Goal: Task Accomplishment & Management: Complete application form

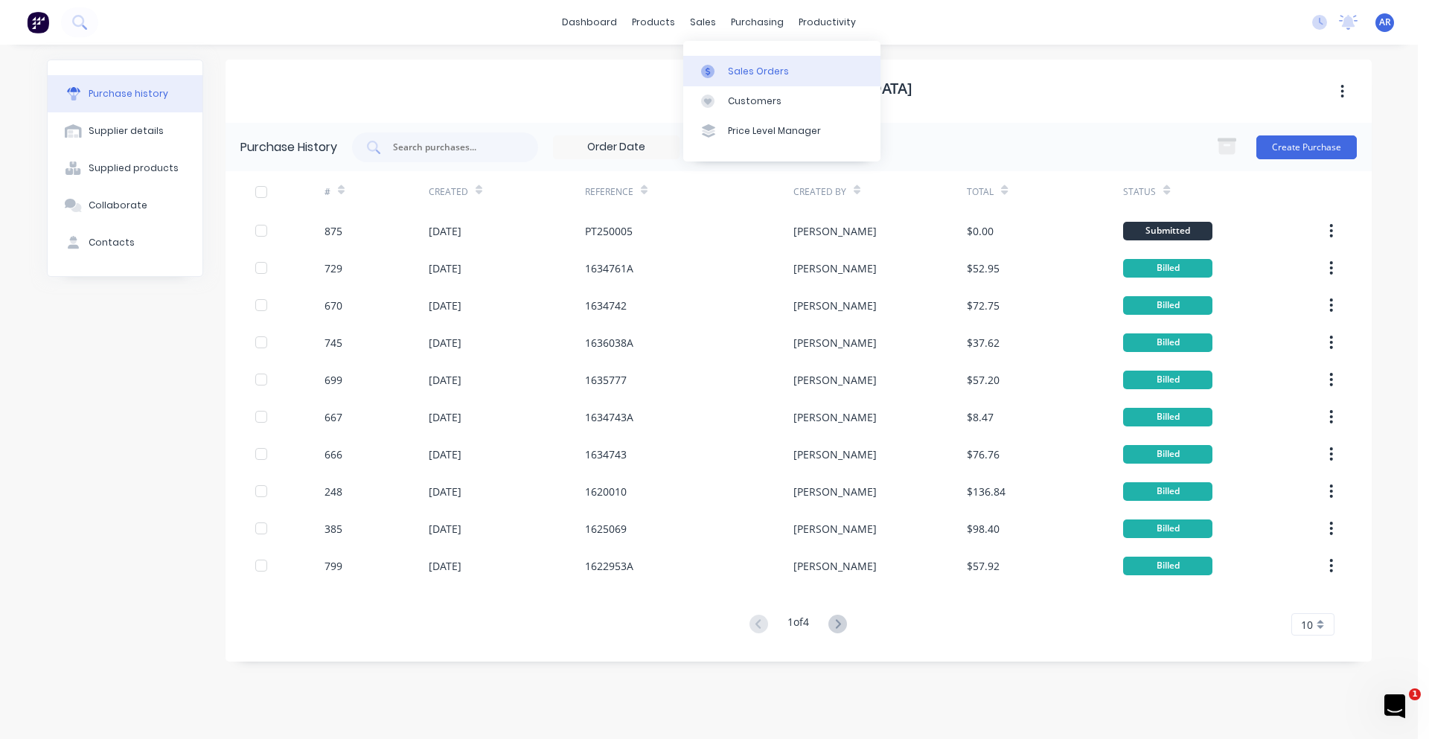
click at [736, 72] on div "Sales Orders" at bounding box center [758, 71] width 61 height 13
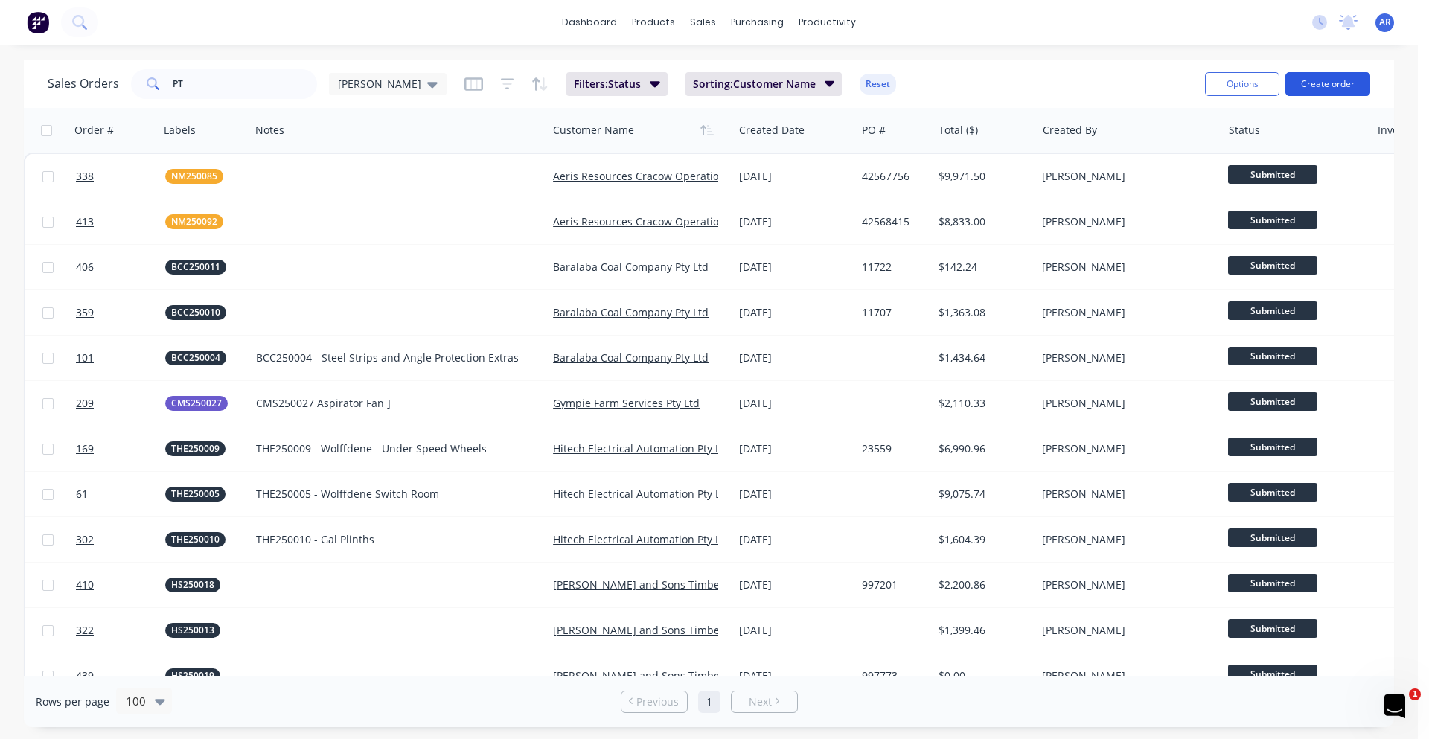
click at [1324, 84] on button "Create order" at bounding box center [1328, 84] width 85 height 24
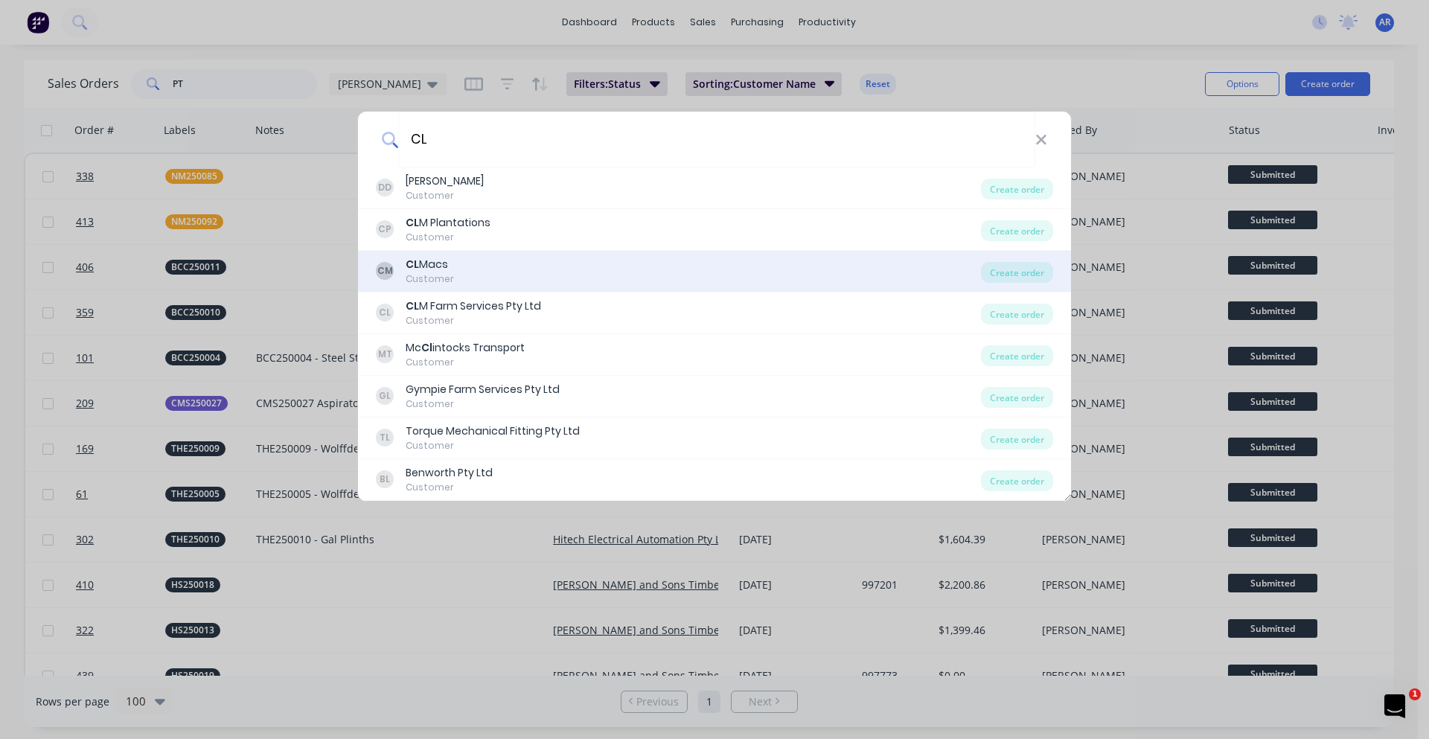
type input "CL"
click at [535, 276] on div "CM CL Macs Customer" at bounding box center [678, 271] width 605 height 29
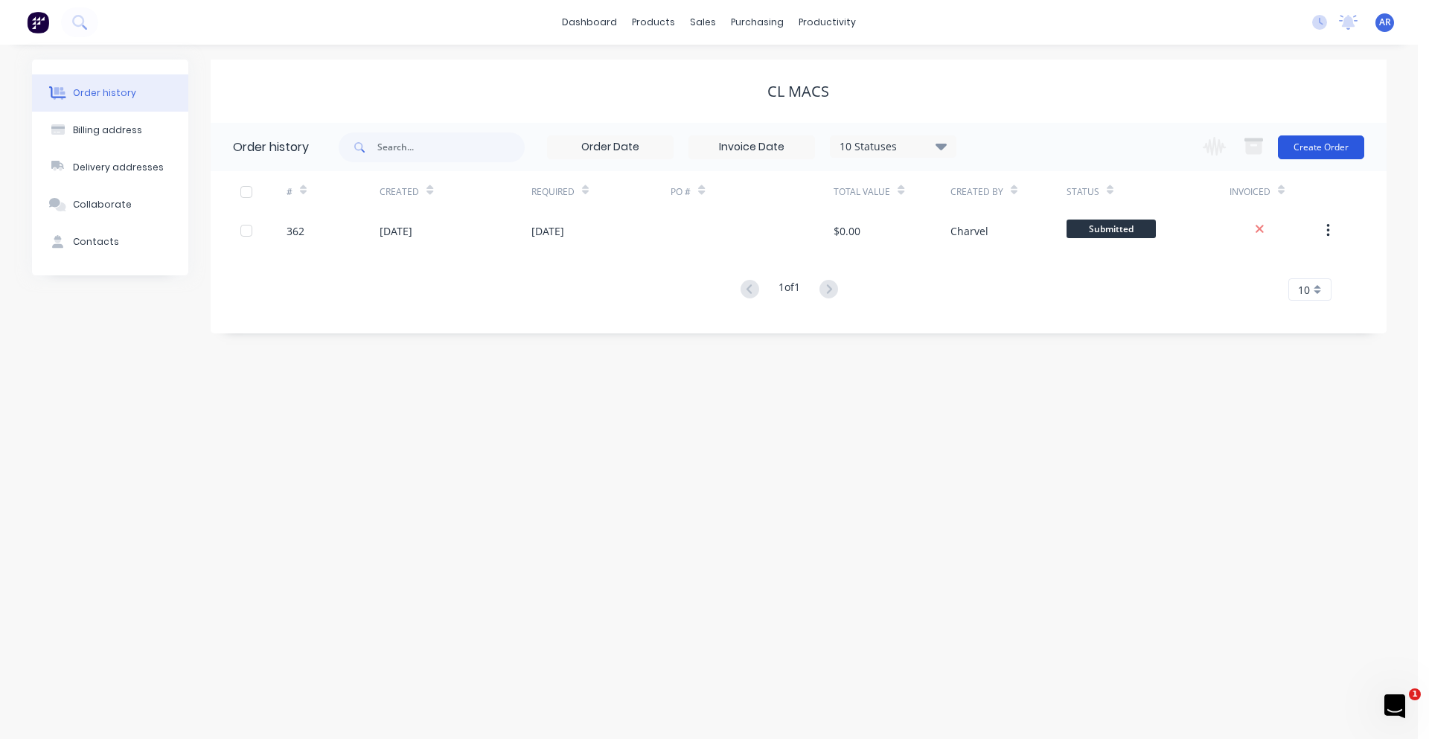
click at [1292, 153] on button "Create Order" at bounding box center [1321, 147] width 86 height 24
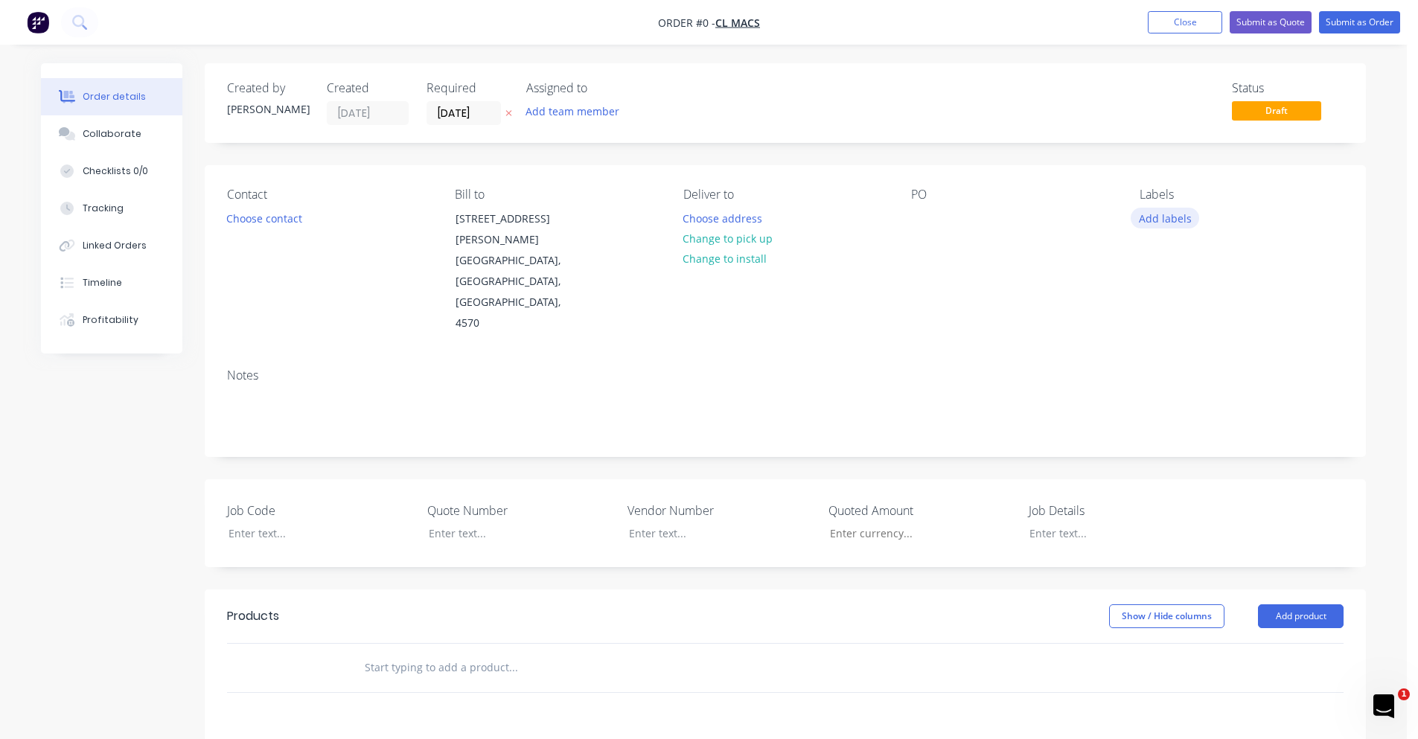
click at [1150, 219] on button "Add labels" at bounding box center [1165, 218] width 68 height 20
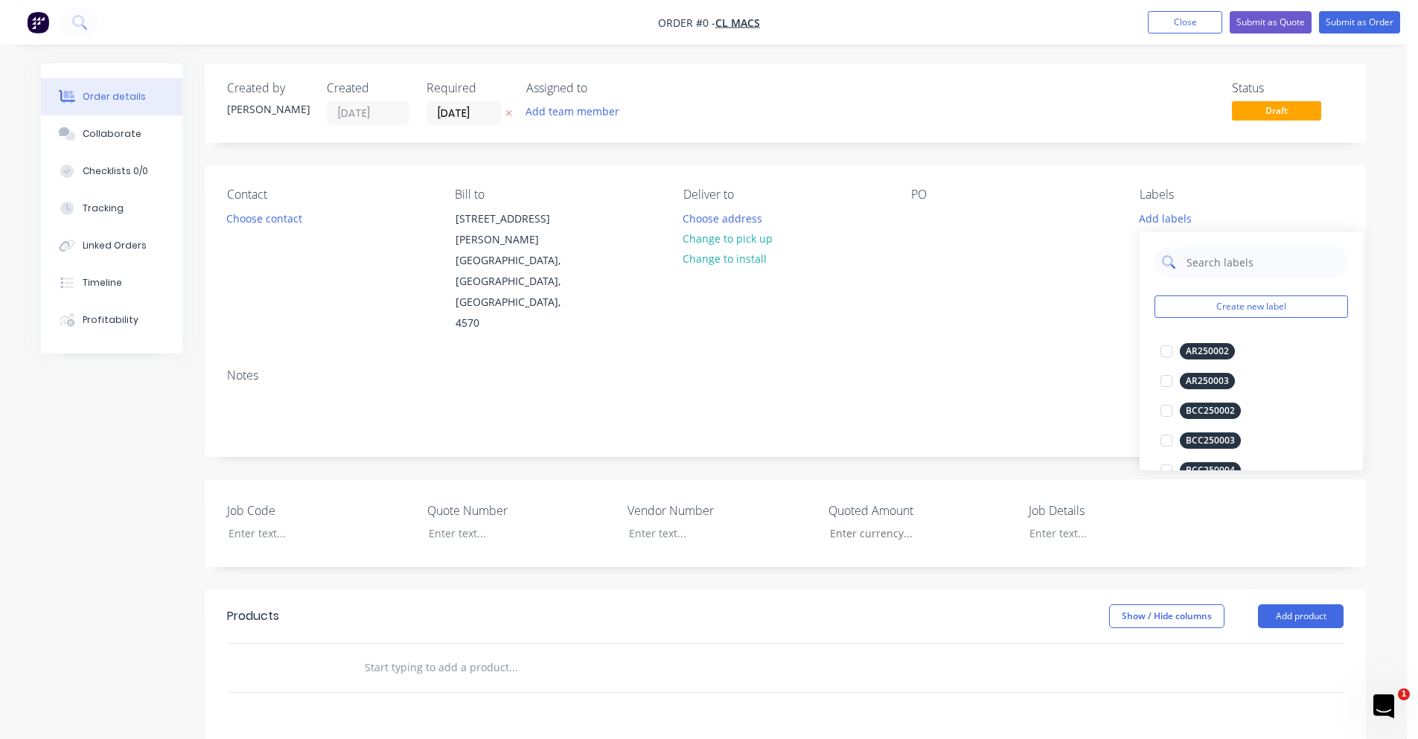
click at [1230, 266] on input "text" at bounding box center [1263, 262] width 156 height 30
click at [1207, 298] on button "Create new label" at bounding box center [1252, 307] width 194 height 22
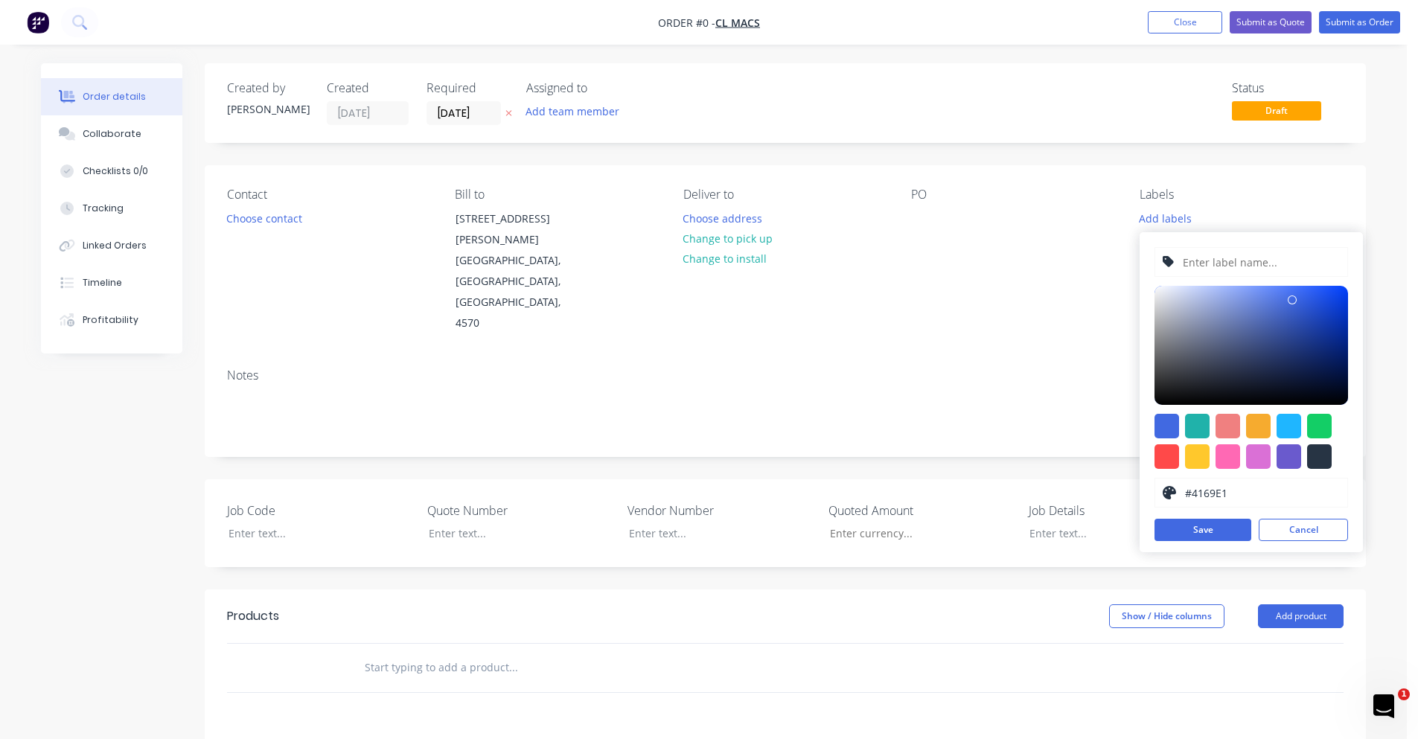
click at [1242, 261] on input "text" at bounding box center [1260, 262] width 159 height 28
type input "CMS250029"
click at [1287, 461] on div at bounding box center [1289, 456] width 25 height 25
type input "#6A5ACD"
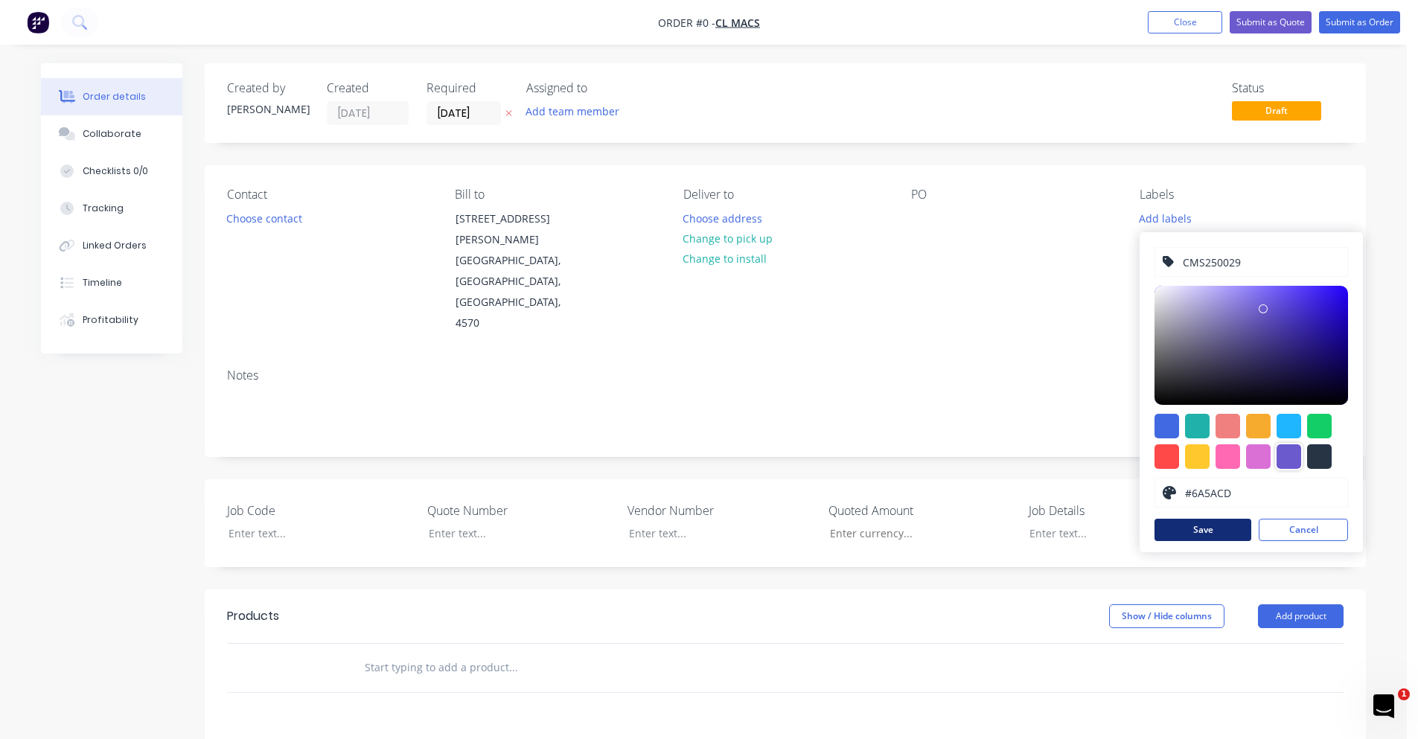
click at [1235, 527] on button "Save" at bounding box center [1203, 530] width 97 height 22
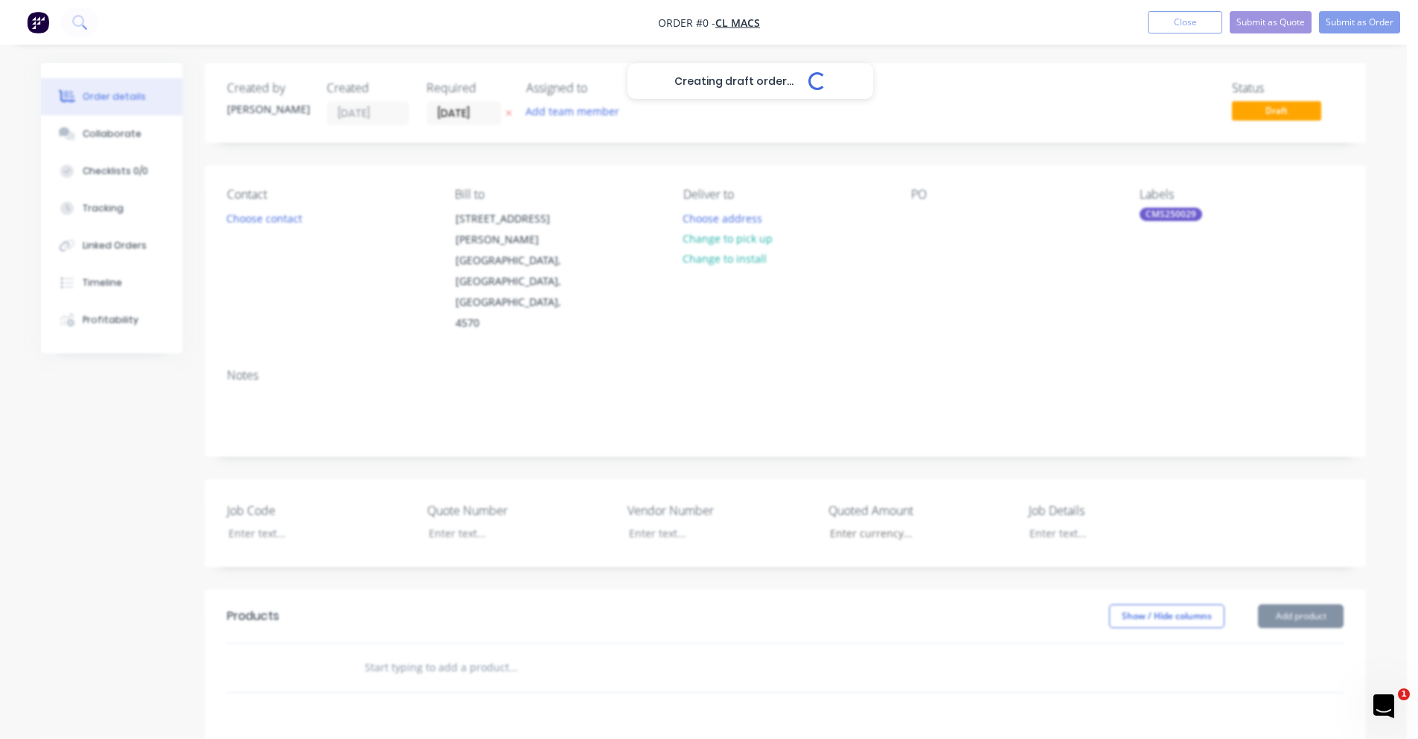
click at [1089, 330] on div "Creating draft order... Loading... Order details Collaborate Checklists 0/0 Tra…" at bounding box center [703, 567] width 1355 height 1009
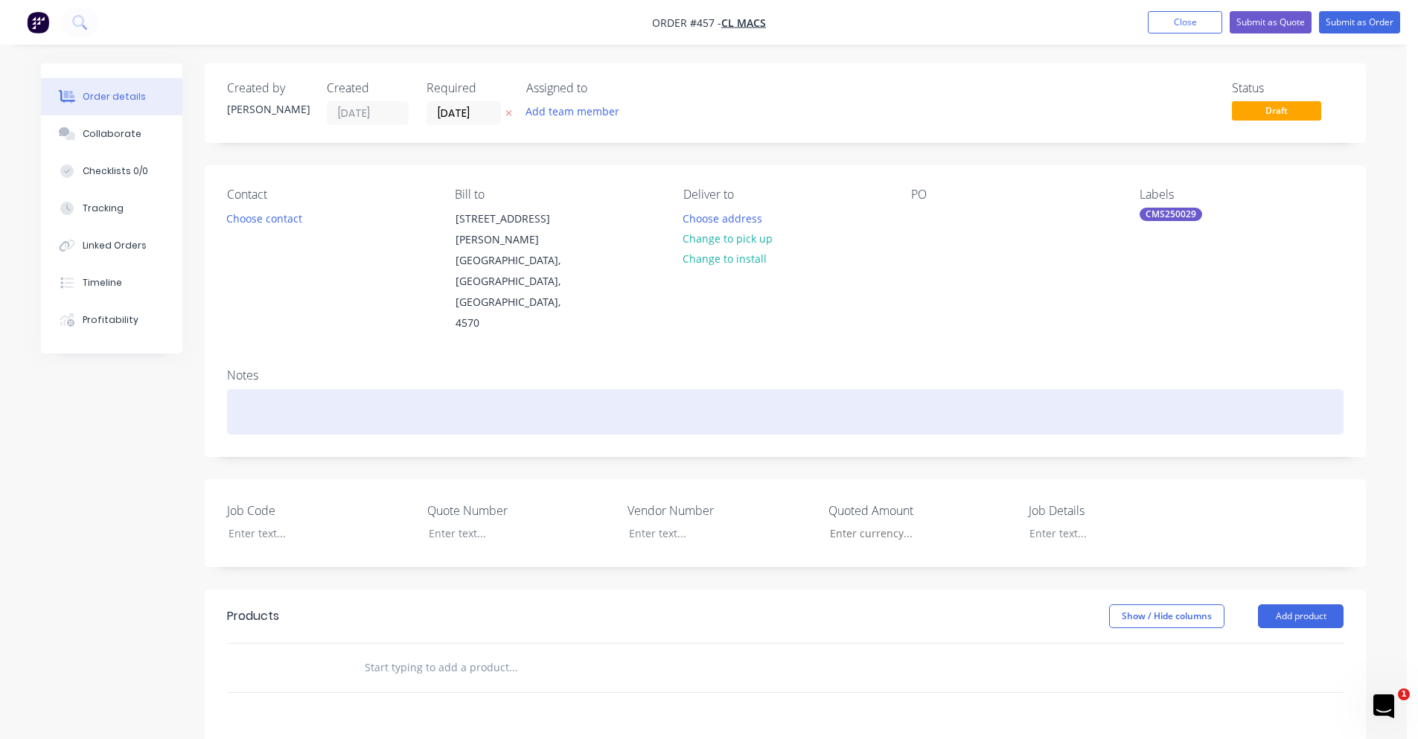
click at [281, 389] on div at bounding box center [785, 411] width 1117 height 45
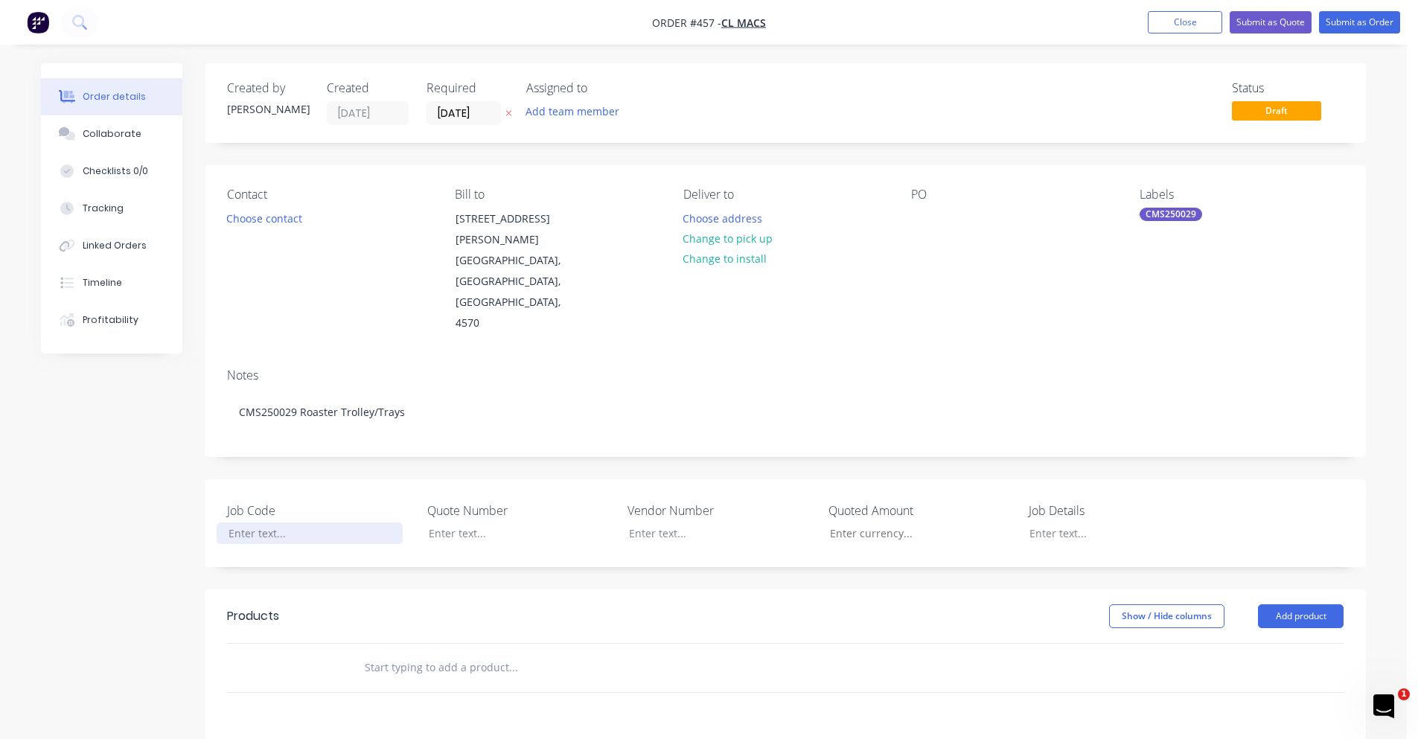
click at [300, 523] on div at bounding box center [310, 534] width 186 height 22
click at [1278, 604] on button "Add product" at bounding box center [1301, 616] width 86 height 24
click at [1279, 643] on div "Product catalogue" at bounding box center [1273, 654] width 115 height 22
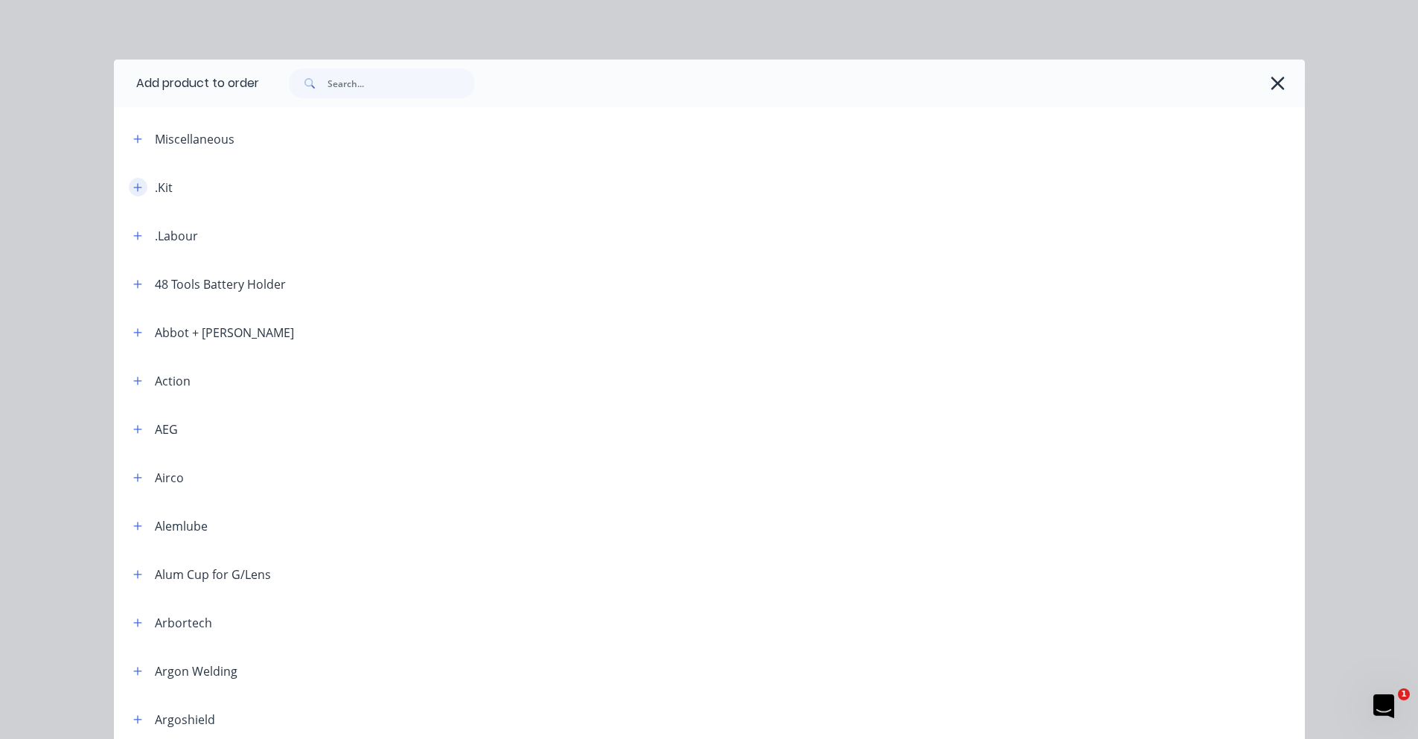
click at [133, 188] on icon "button" at bounding box center [137, 187] width 9 height 10
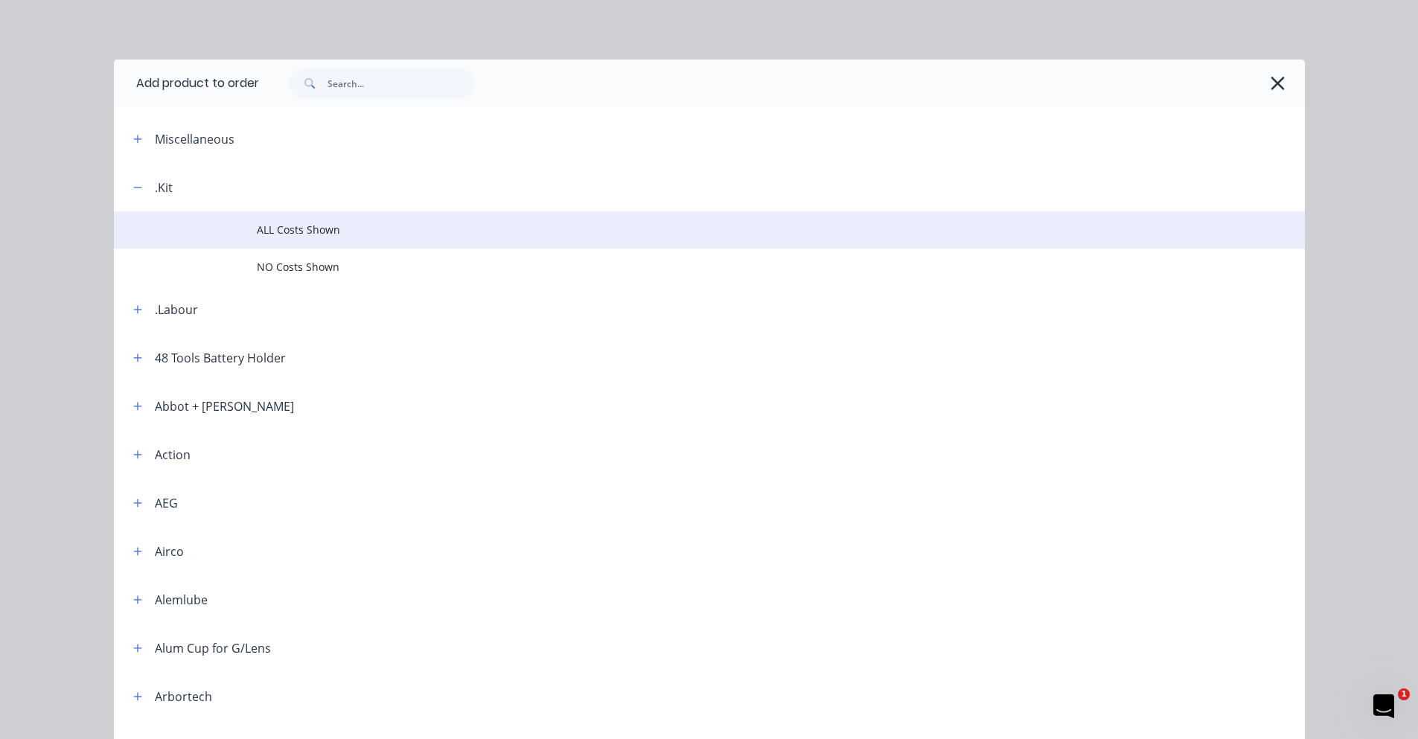
click at [290, 225] on span "ALL Costs Shown" at bounding box center [676, 230] width 838 height 16
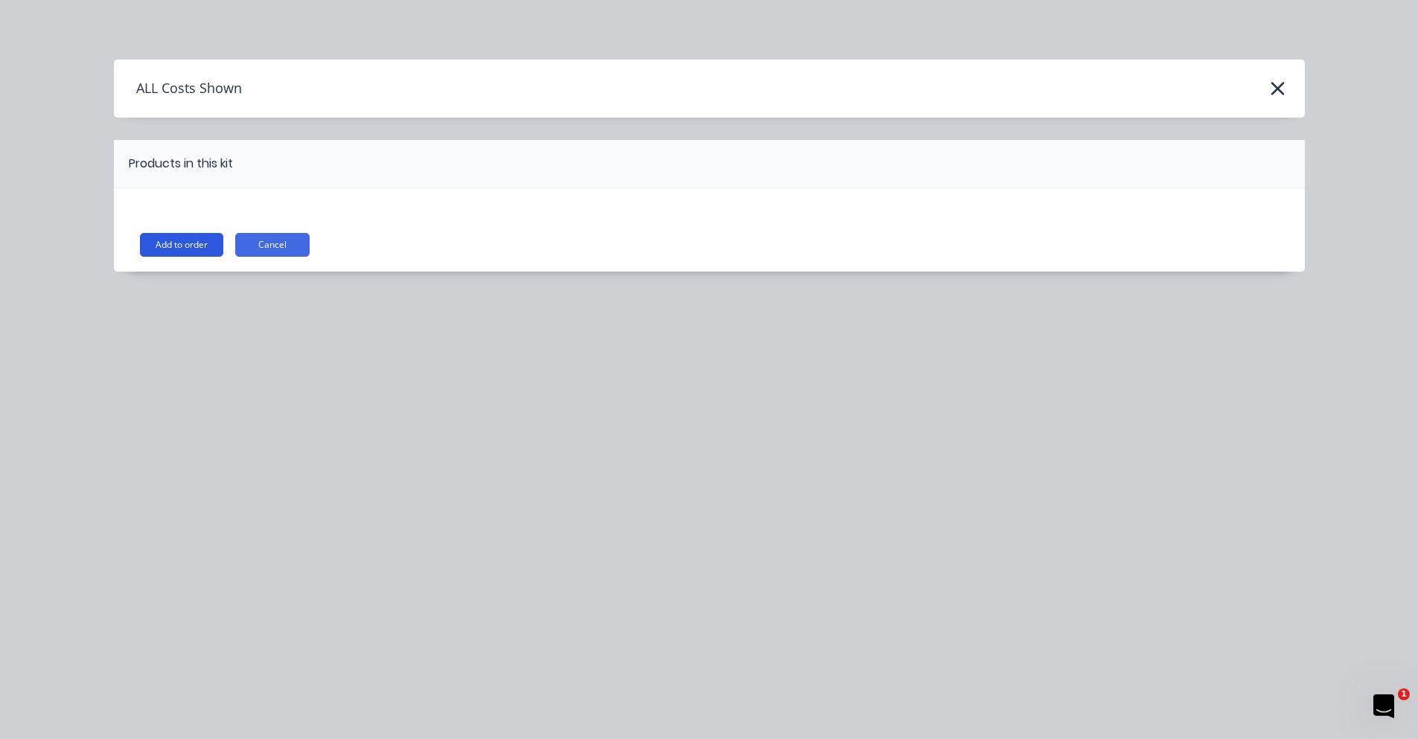
click at [176, 242] on button "Add to order" at bounding box center [181, 245] width 83 height 24
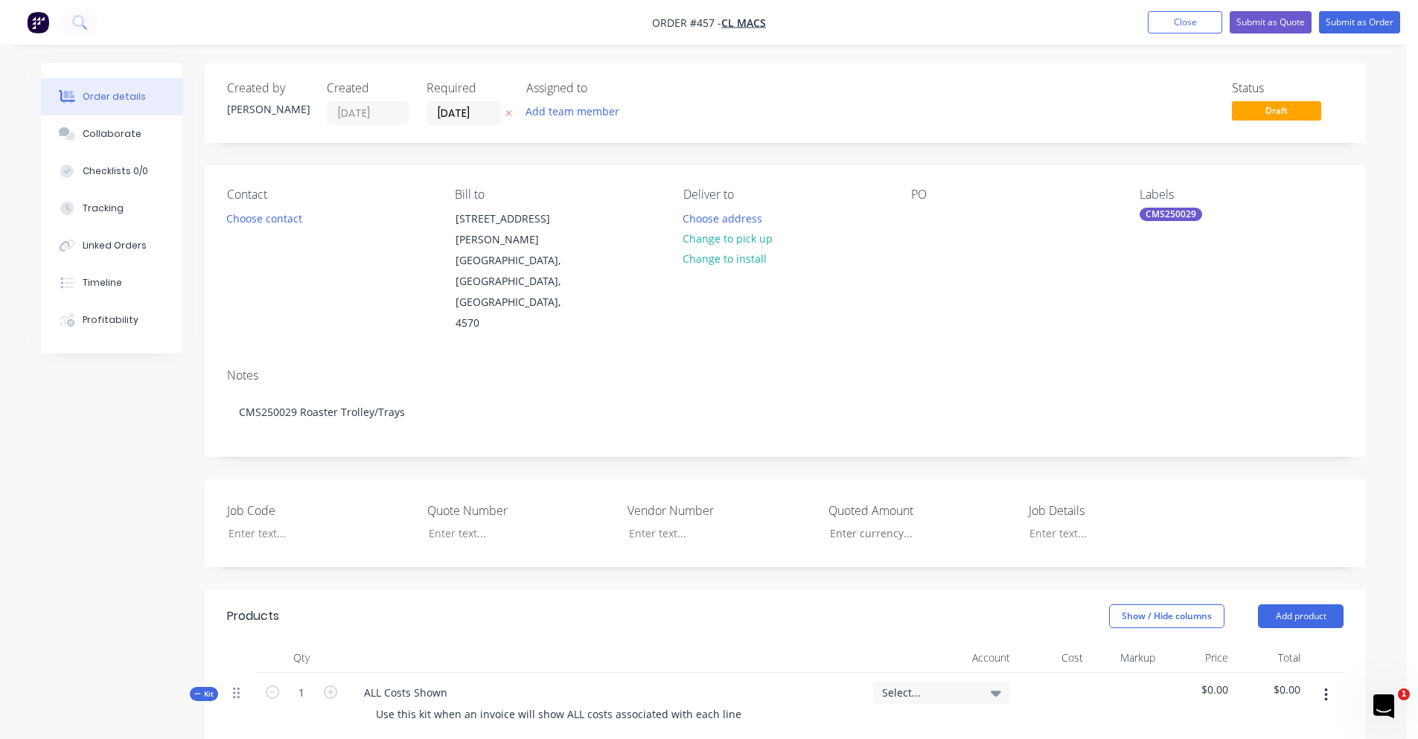
click at [237, 688] on icon at bounding box center [236, 693] width 7 height 11
click at [1322, 682] on button "button" at bounding box center [1326, 695] width 35 height 27
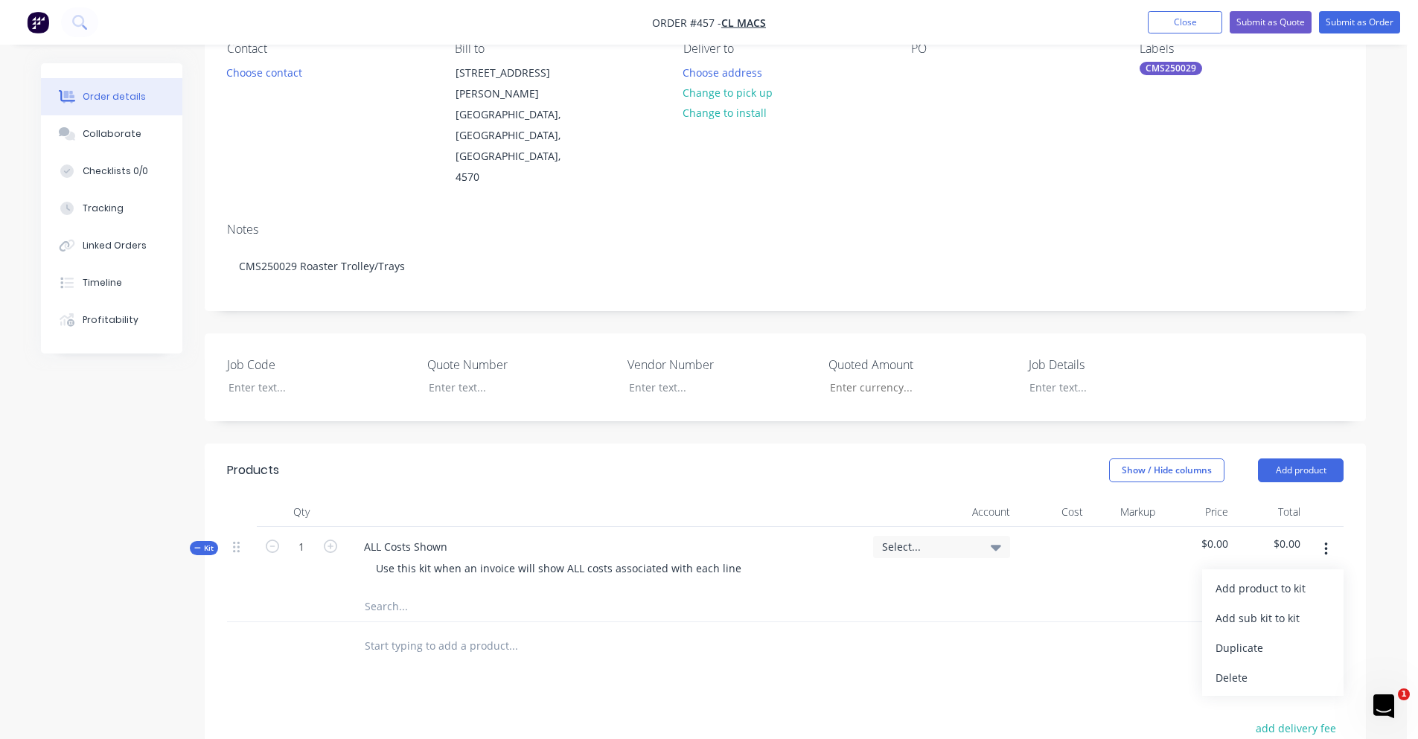
scroll to position [149, 0]
click at [1312, 664] on div "Delete" at bounding box center [1273, 675] width 115 height 22
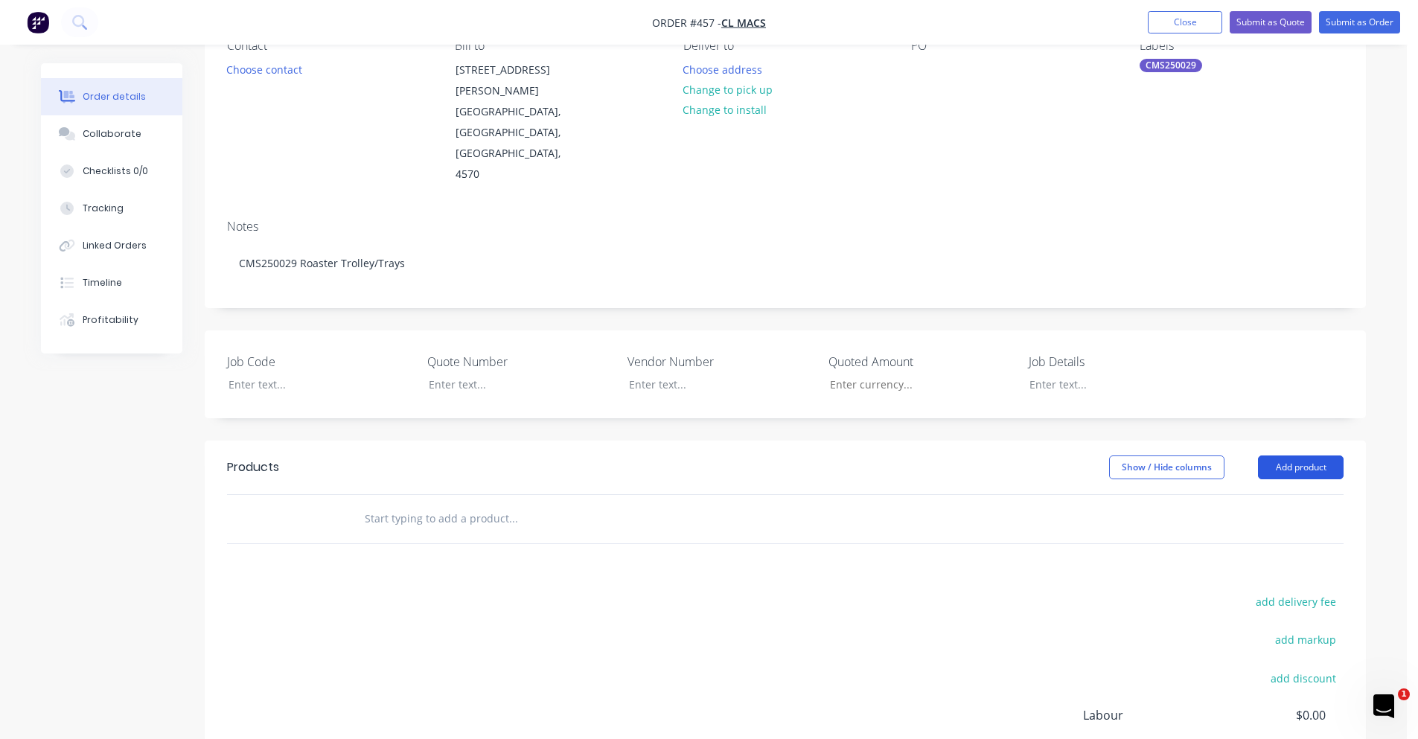
click at [1284, 456] on button "Add product" at bounding box center [1301, 468] width 86 height 24
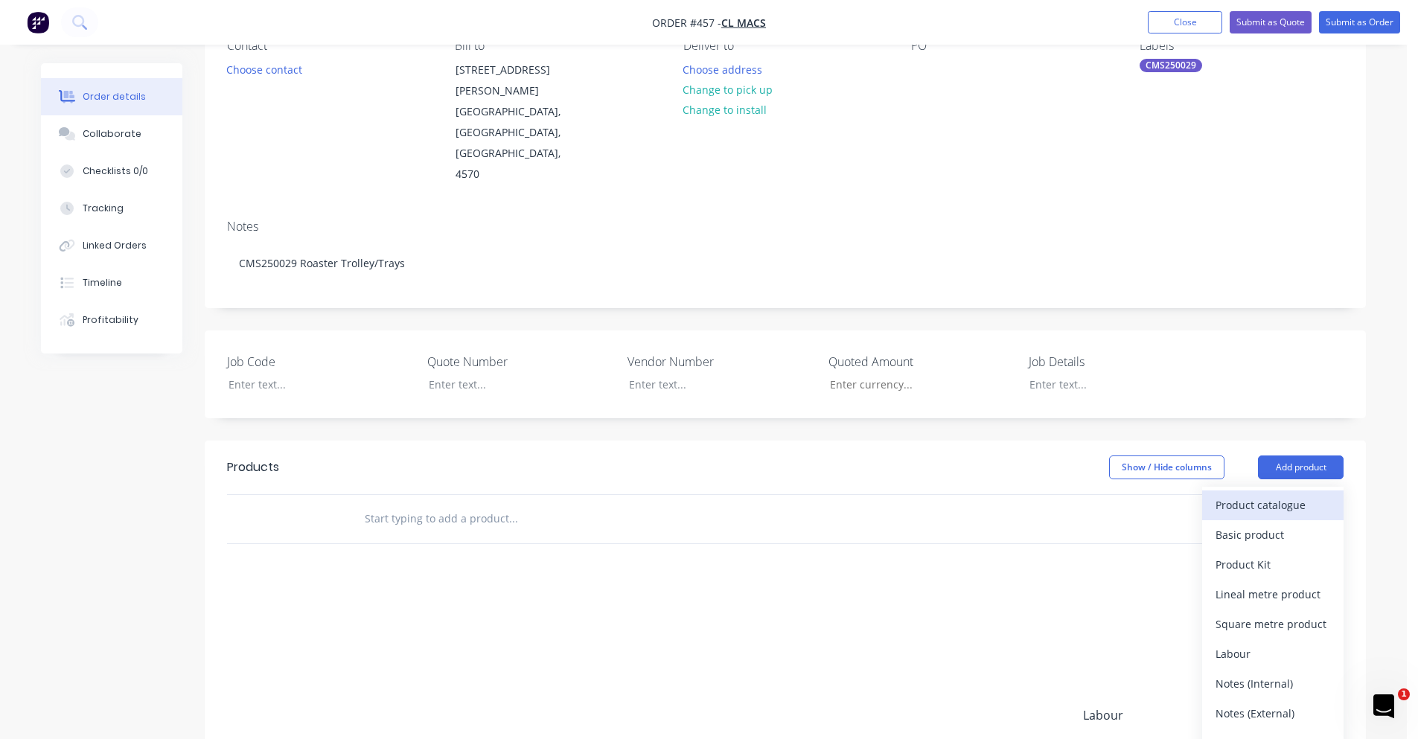
click at [1250, 494] on div "Product catalogue" at bounding box center [1273, 505] width 115 height 22
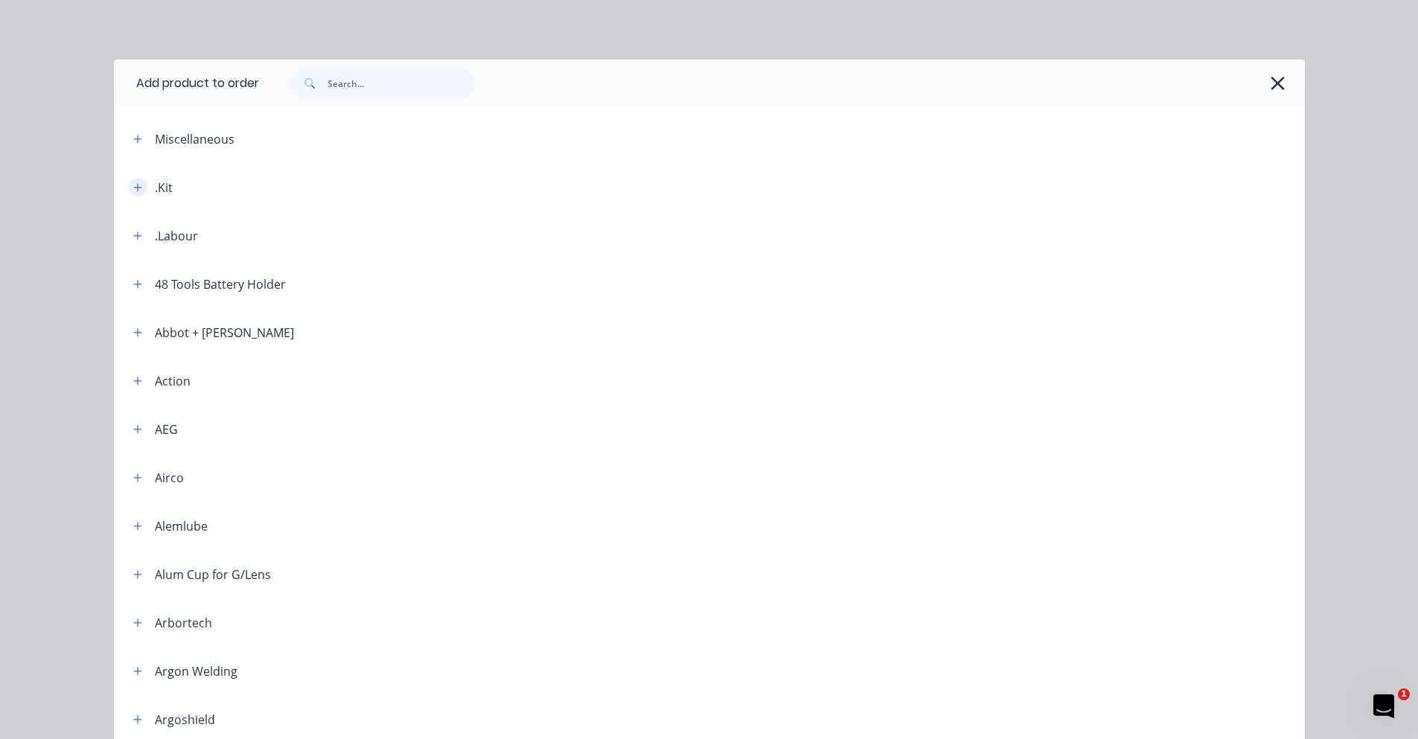
click at [135, 187] on icon "button" at bounding box center [137, 187] width 8 height 8
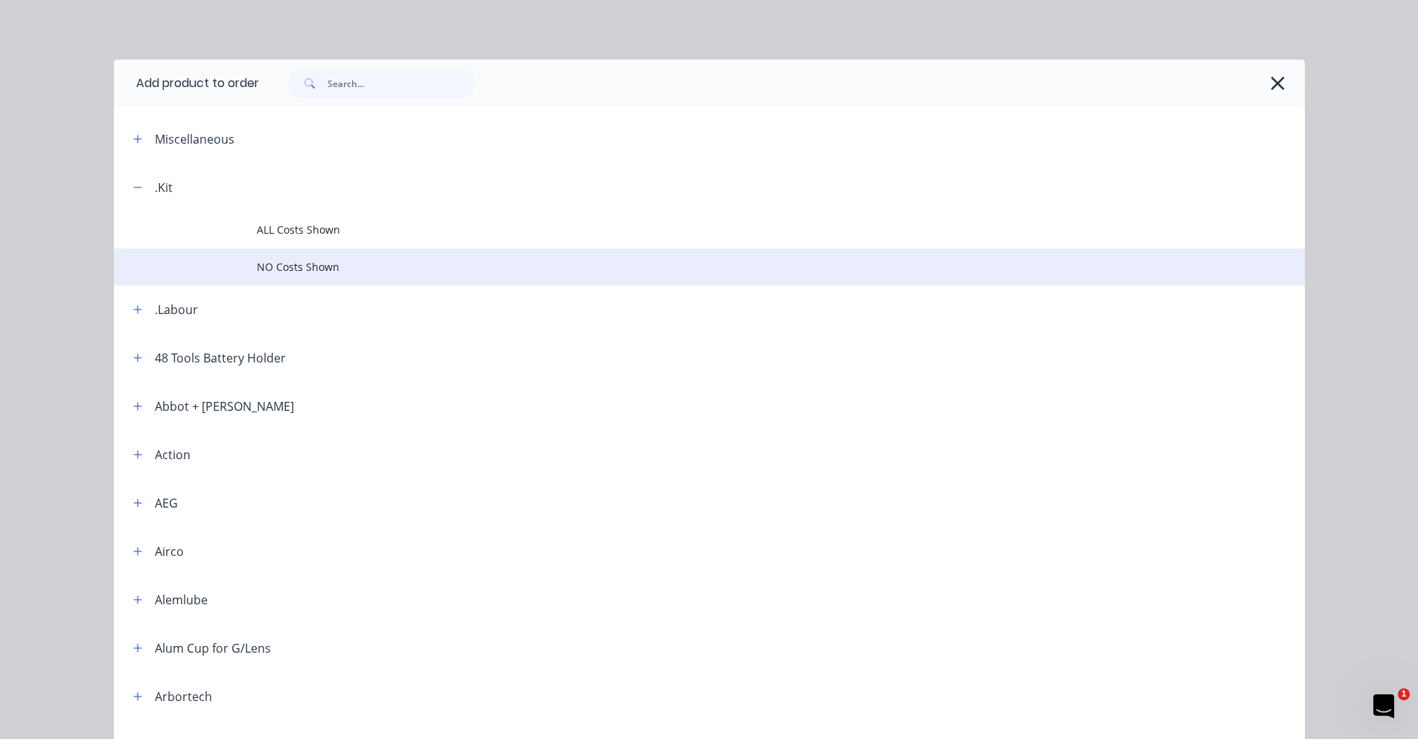
click at [297, 258] on td "NO Costs Shown" at bounding box center [781, 267] width 1048 height 37
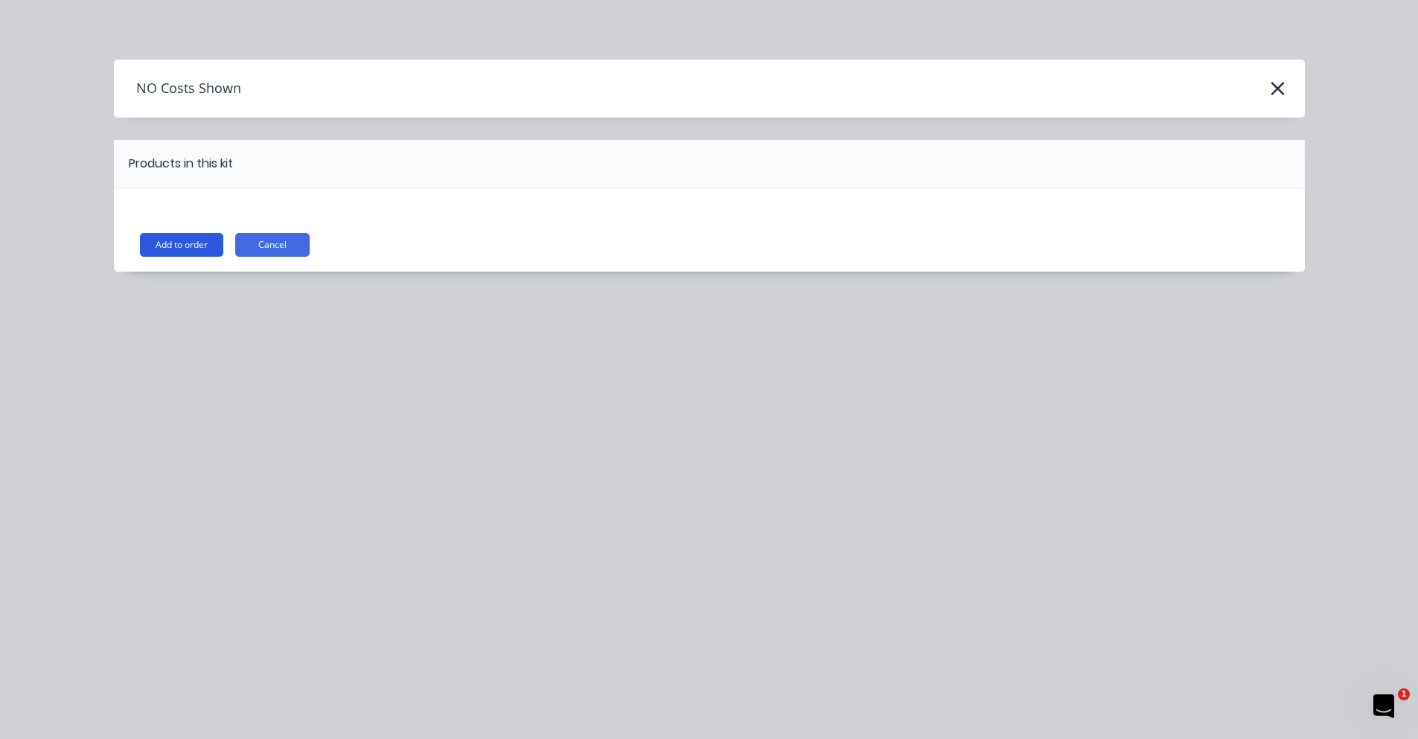
click at [202, 238] on button "Add to order" at bounding box center [181, 245] width 83 height 24
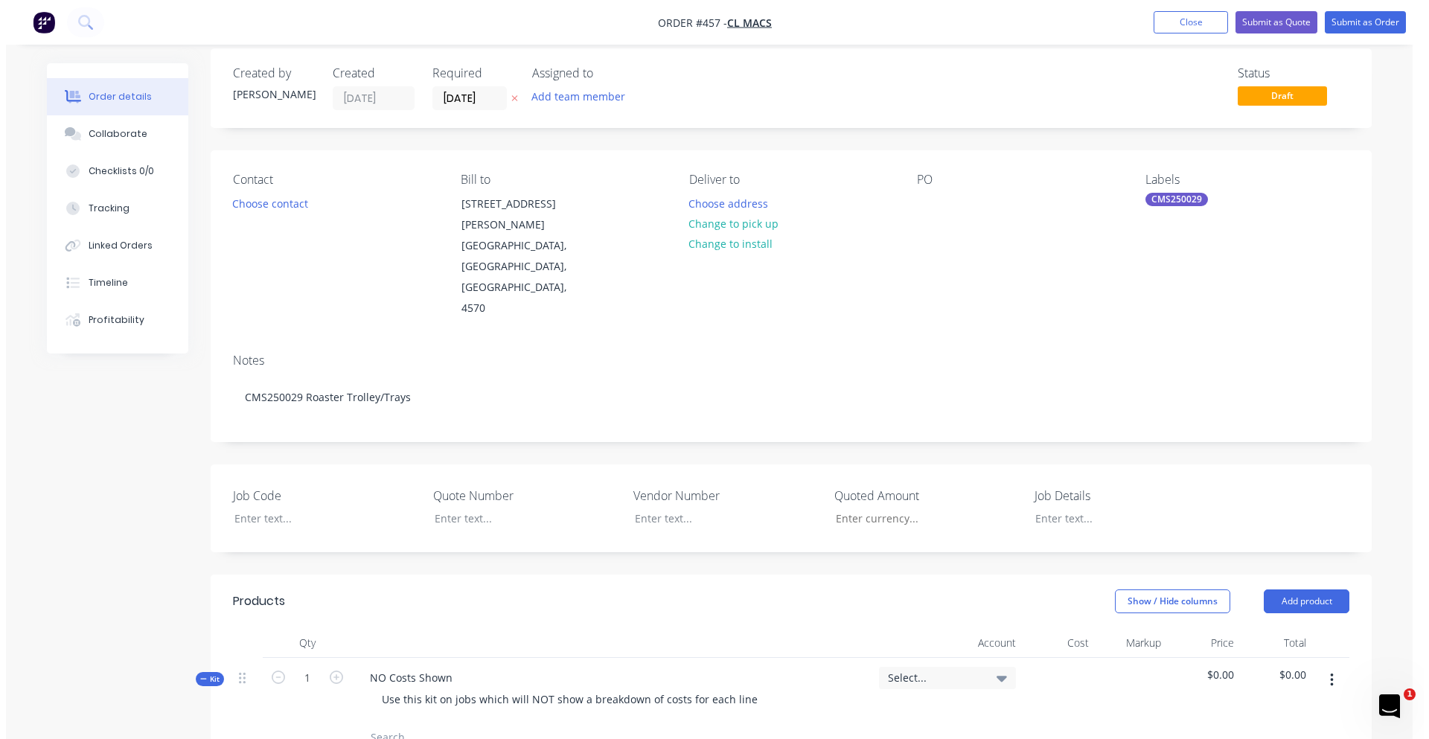
scroll to position [0, 0]
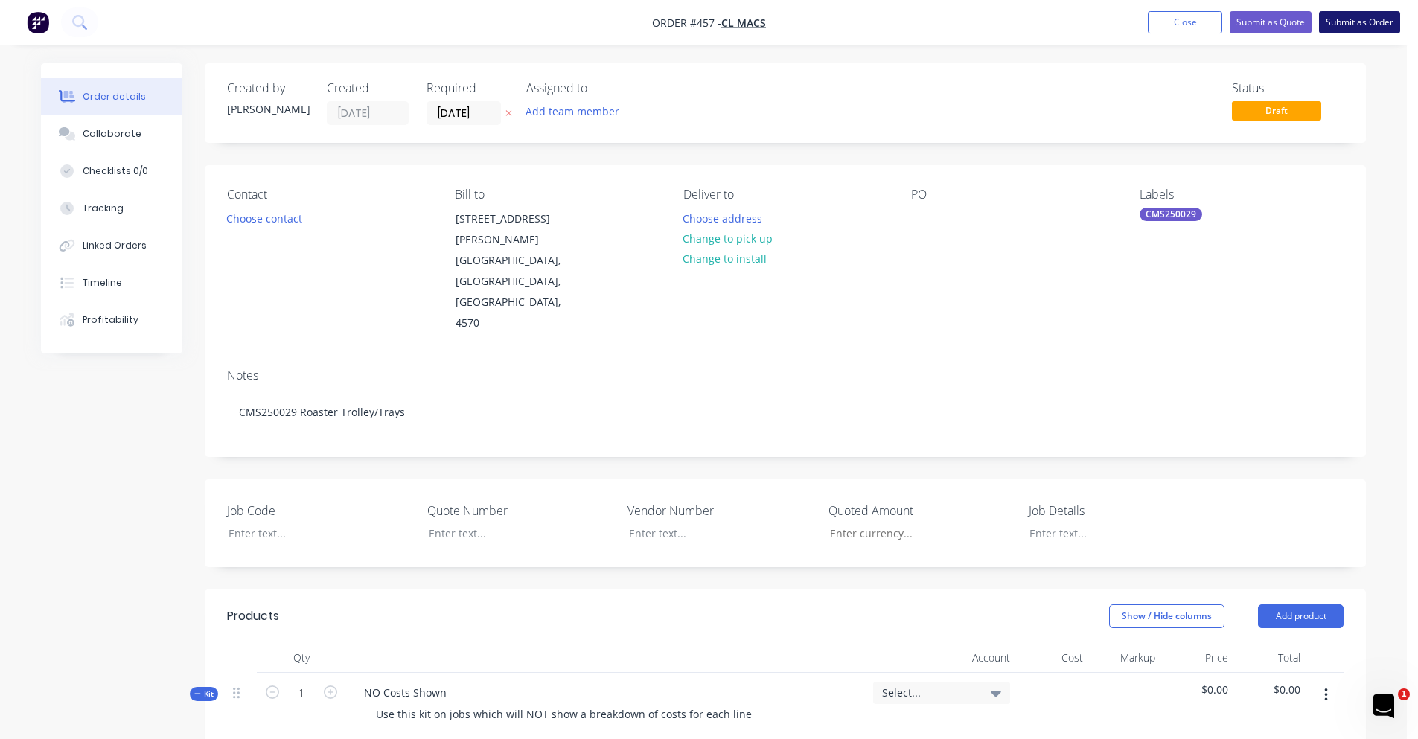
click at [1340, 23] on button "Submit as Order" at bounding box center [1359, 22] width 81 height 22
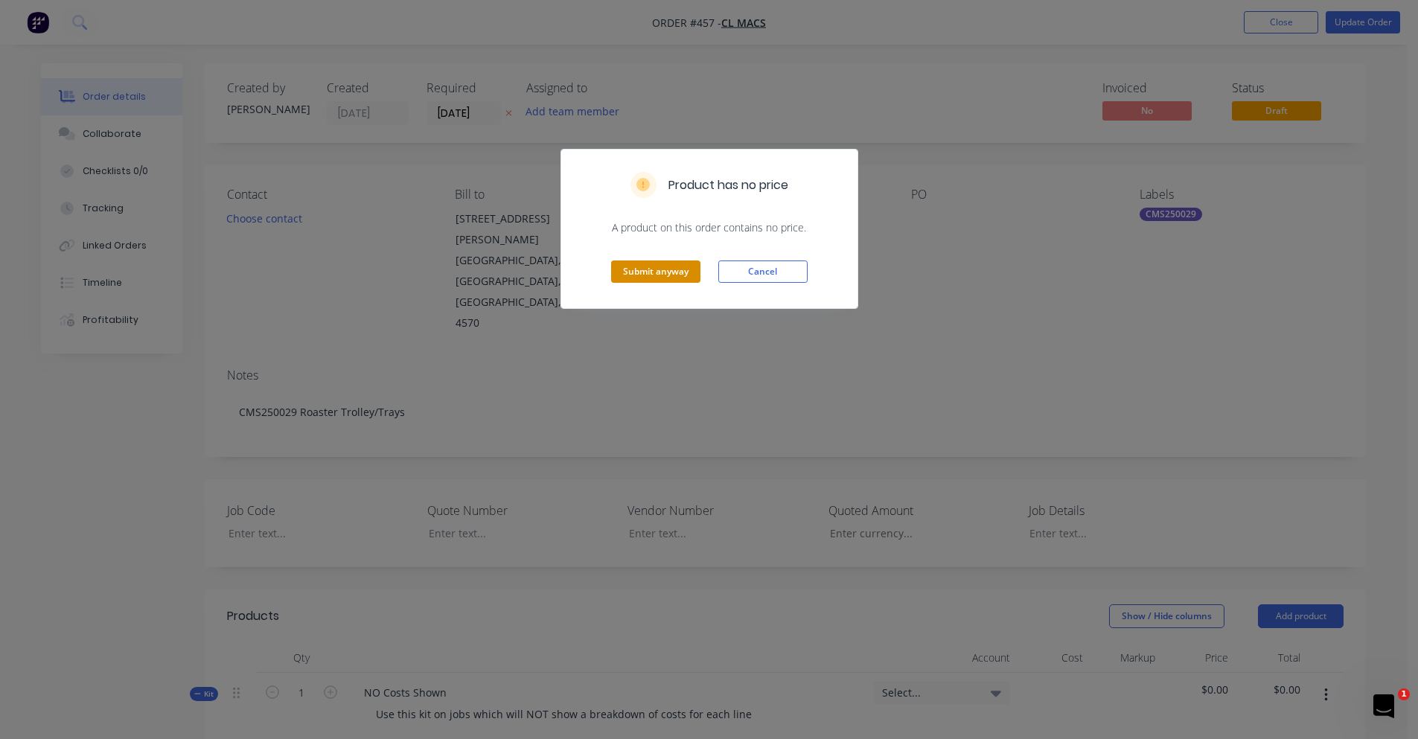
click at [683, 272] on button "Submit anyway" at bounding box center [655, 272] width 89 height 22
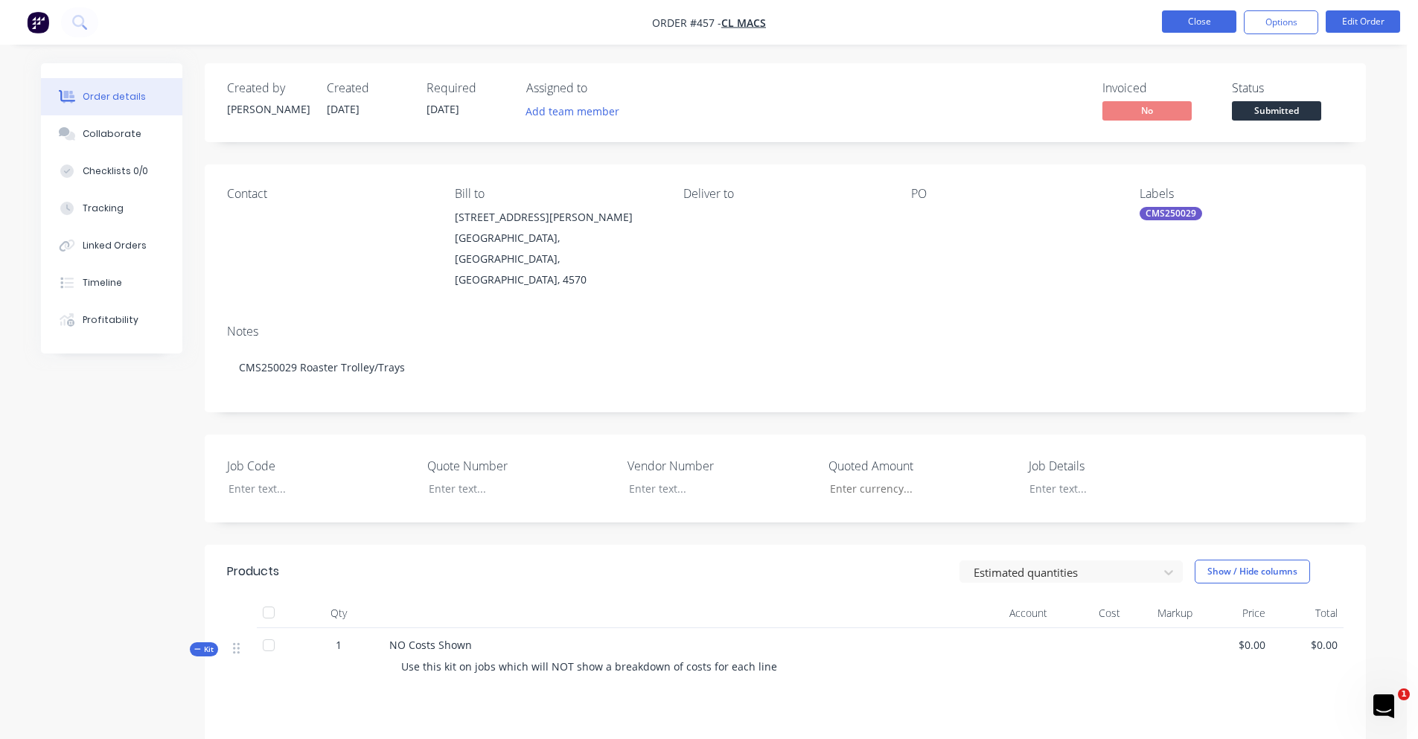
click at [1227, 25] on button "Close" at bounding box center [1199, 21] width 74 height 22
